Goal: Information Seeking & Learning: Learn about a topic

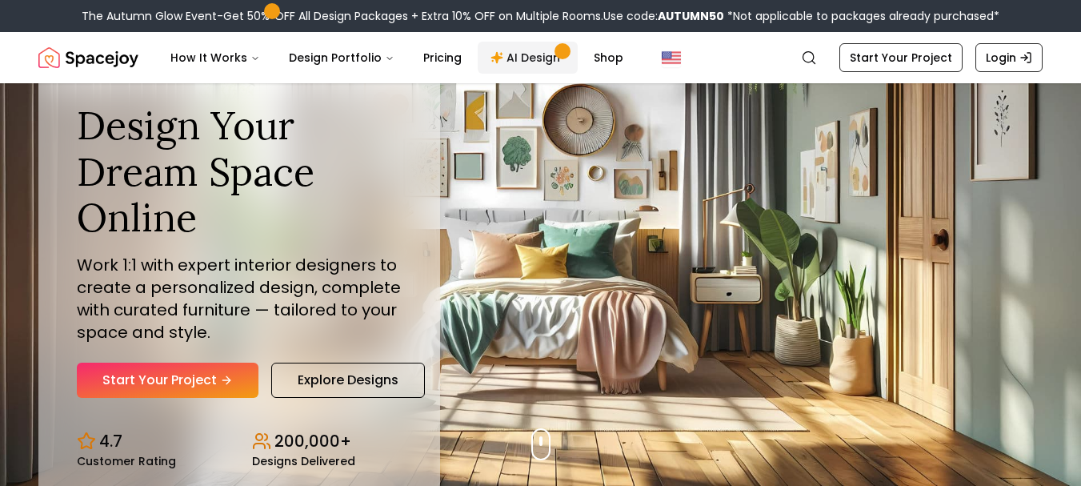
click at [502, 53] on link "AI Design" at bounding box center [528, 58] width 100 height 32
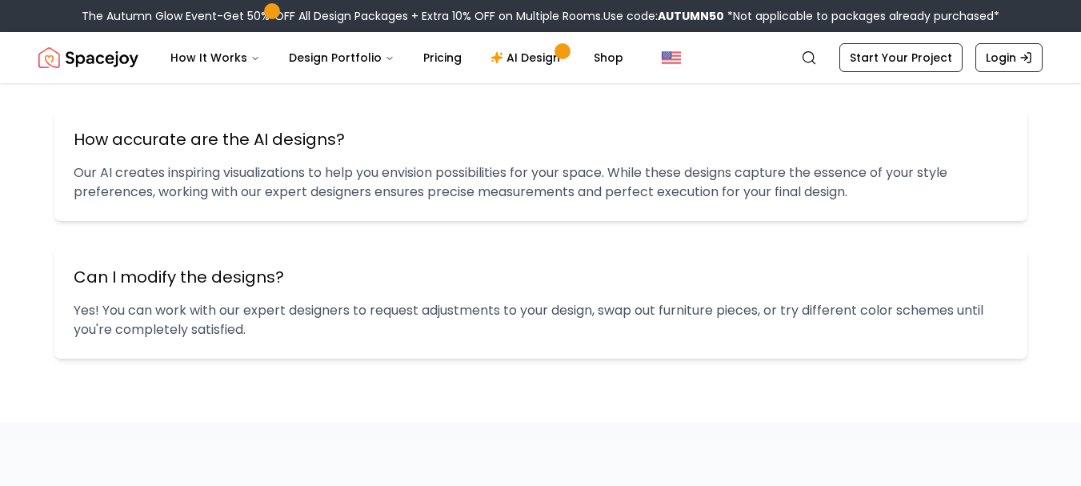
scroll to position [1952, 0]
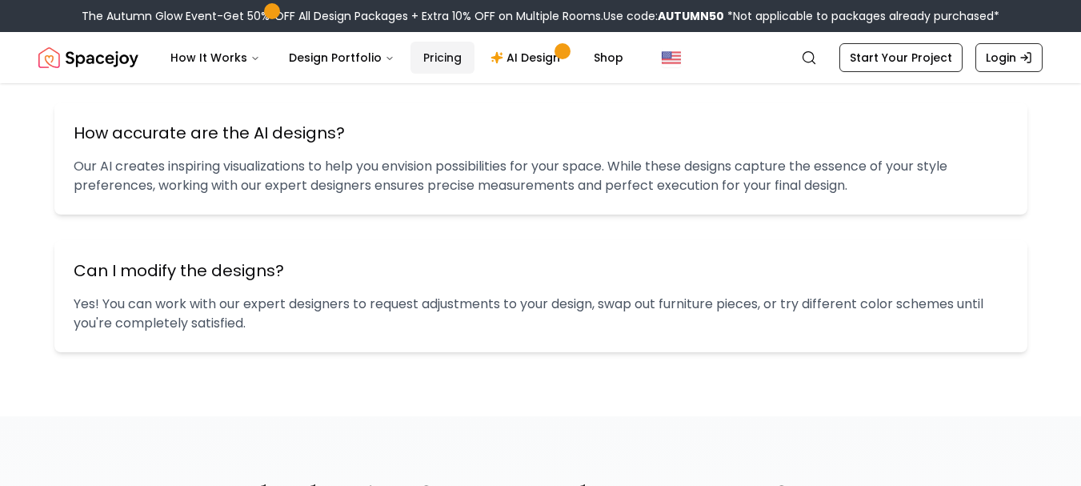
click at [410, 51] on link "Pricing" at bounding box center [442, 58] width 64 height 32
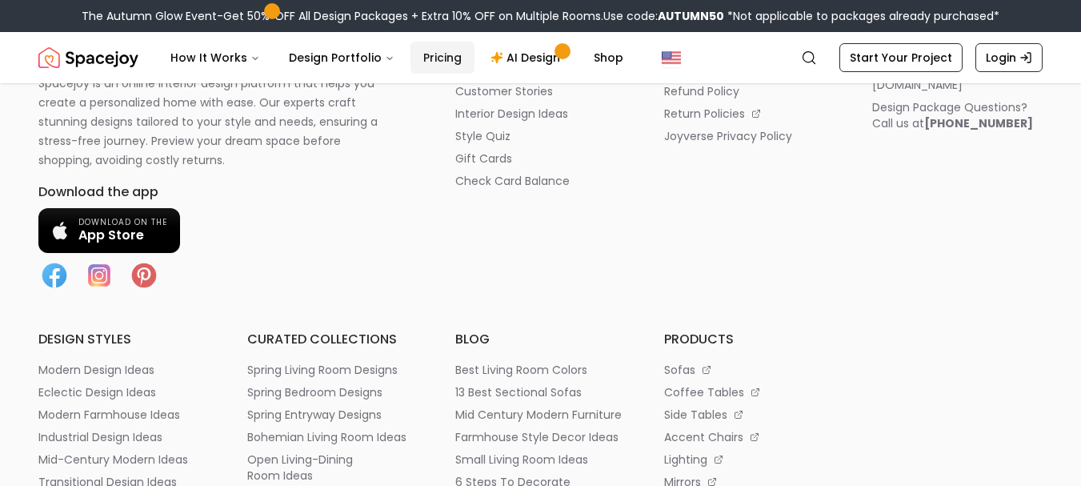
scroll to position [2160, 0]
